Goal: Navigation & Orientation: Understand site structure

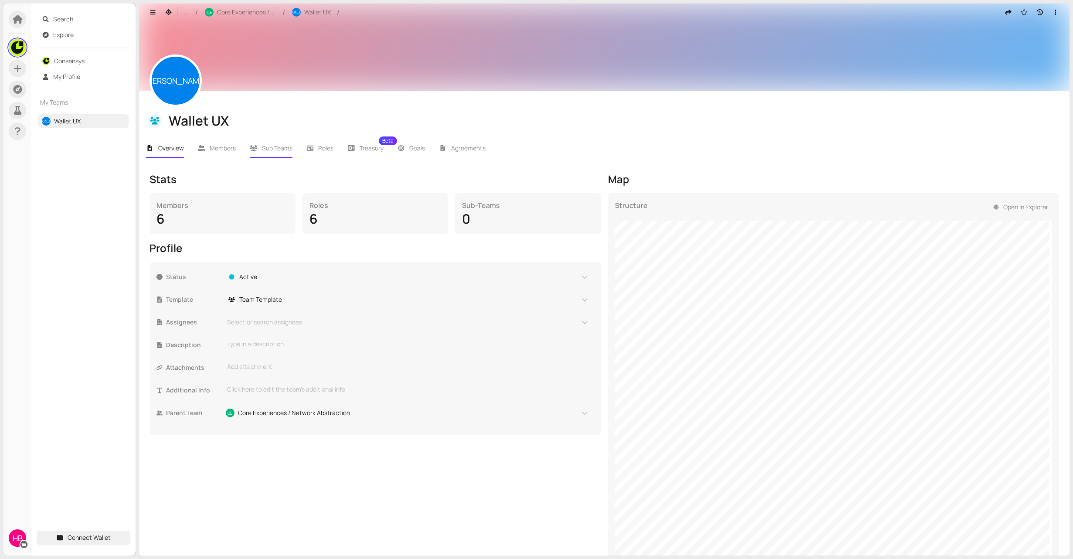
click at [296, 152] on li "Sub Teams" at bounding box center [271, 148] width 57 height 20
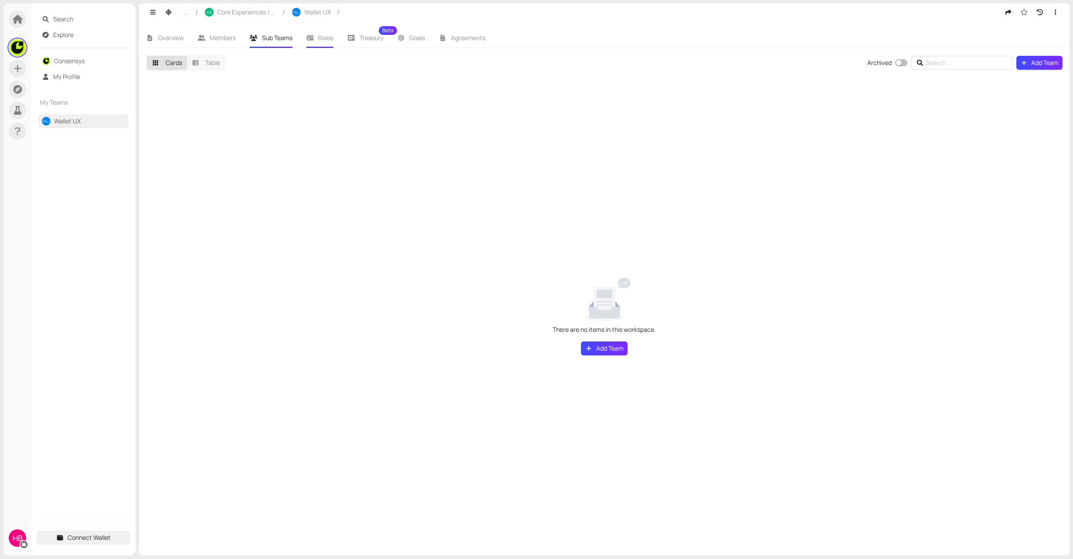
click at [315, 44] on li "Roles" at bounding box center [319, 38] width 41 height 20
